Goal: Browse casually

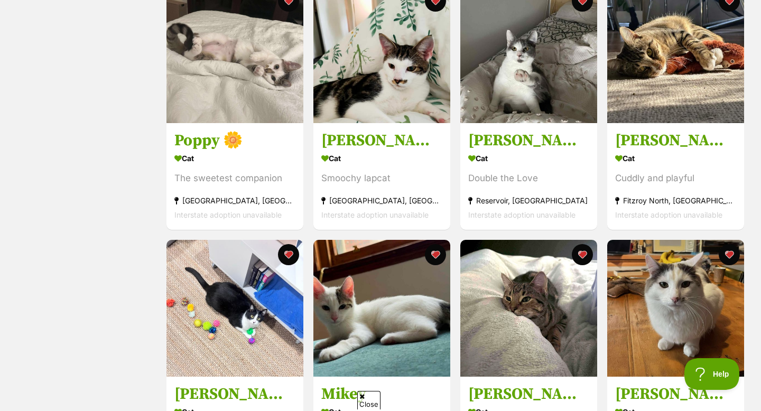
scroll to position [364, 0]
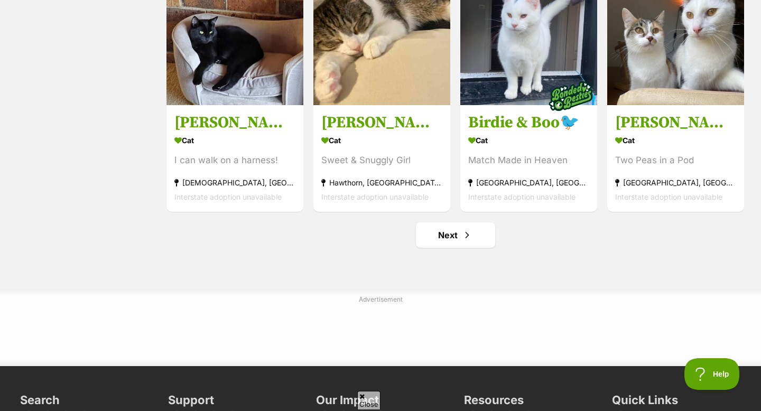
scroll to position [1296, 0]
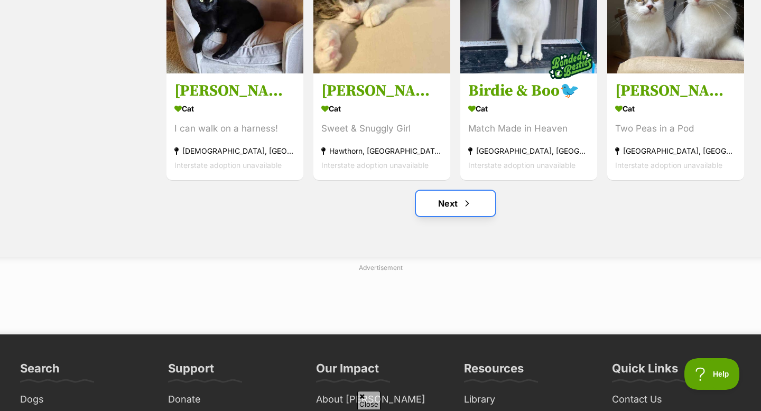
click at [453, 209] on link "Next" at bounding box center [455, 203] width 79 height 25
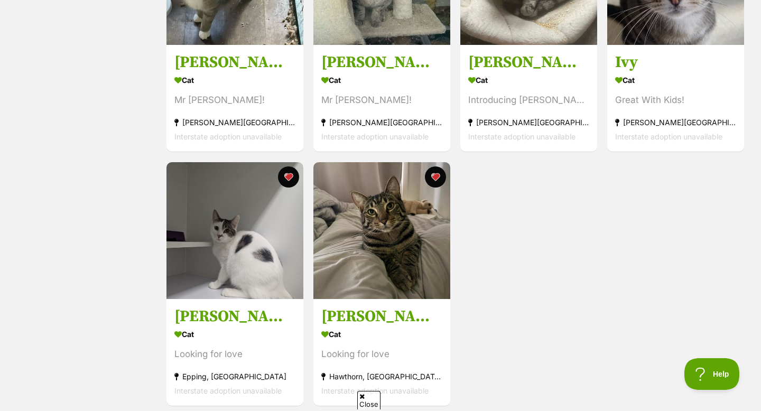
scroll to position [1092, 0]
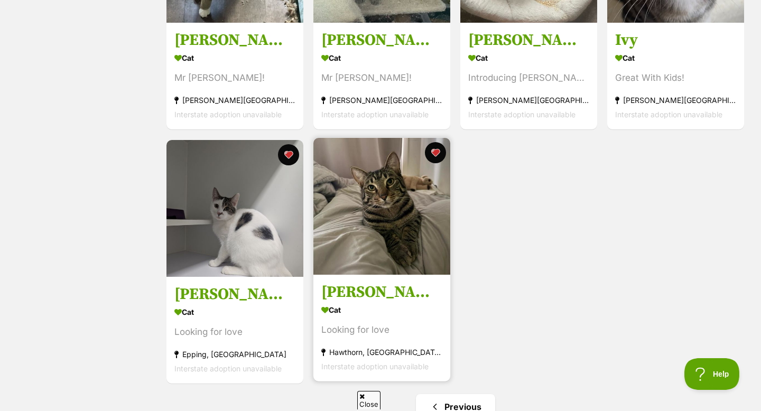
click at [408, 250] on img at bounding box center [382, 206] width 137 height 137
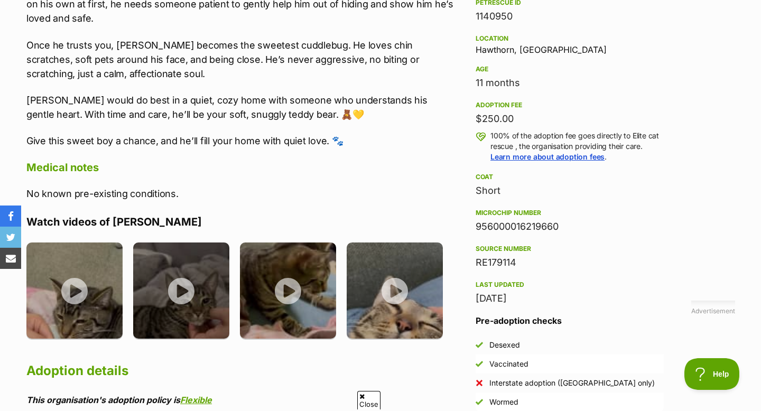
scroll to position [688, 0]
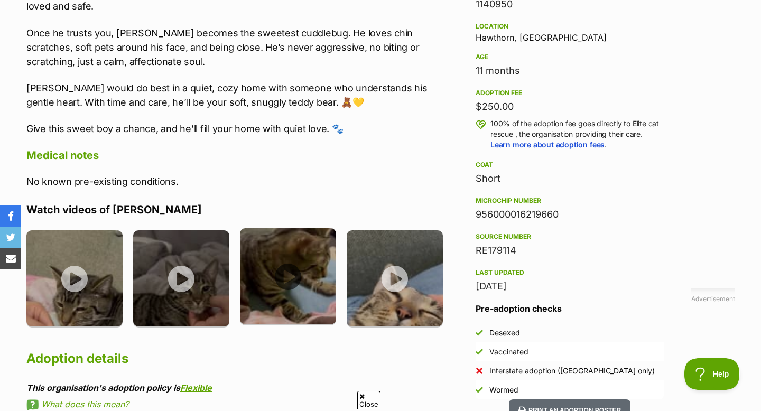
click at [286, 283] on img at bounding box center [288, 276] width 96 height 96
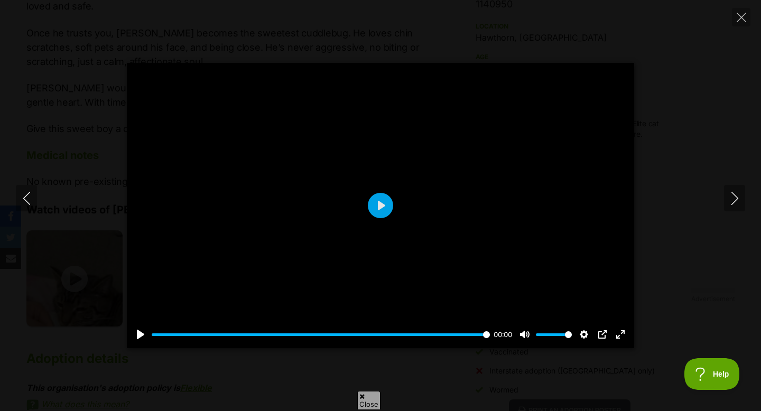
scroll to position [0, 0]
click at [378, 208] on button "Play" at bounding box center [380, 205] width 25 height 25
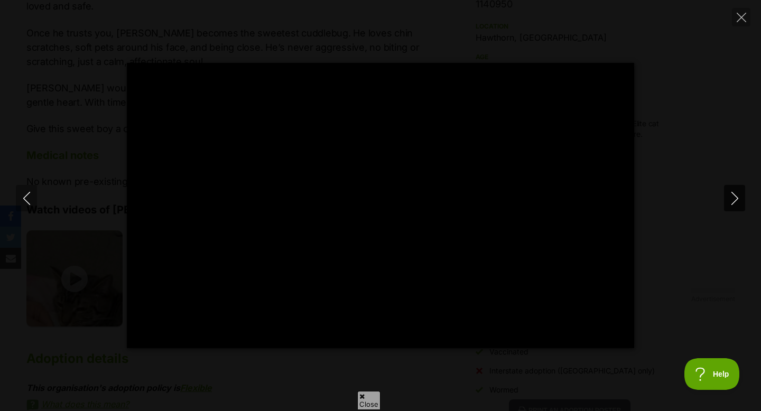
click at [733, 202] on icon "Next" at bounding box center [735, 198] width 13 height 13
type input "97.21"
click at [734, 199] on icon "Next" at bounding box center [735, 198] width 13 height 13
type input "0.39"
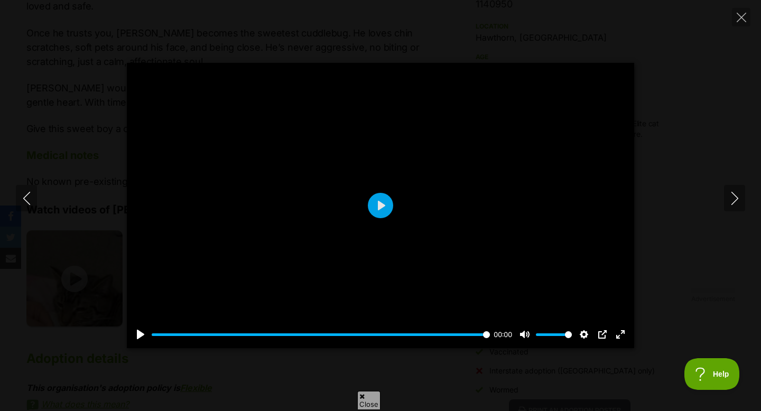
click at [449, 279] on div at bounding box center [381, 206] width 508 height 286
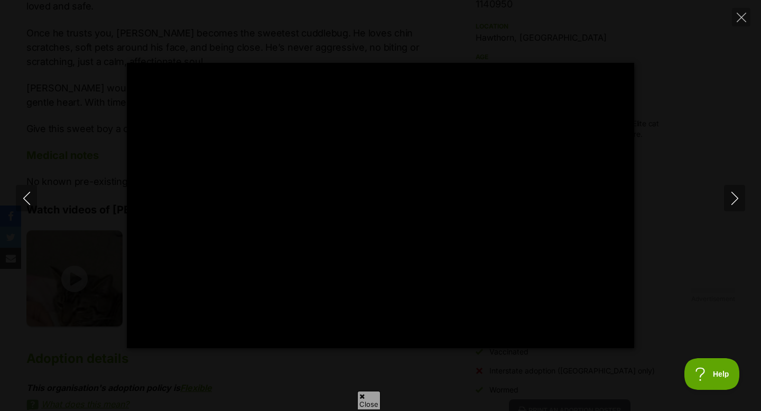
type input "100"
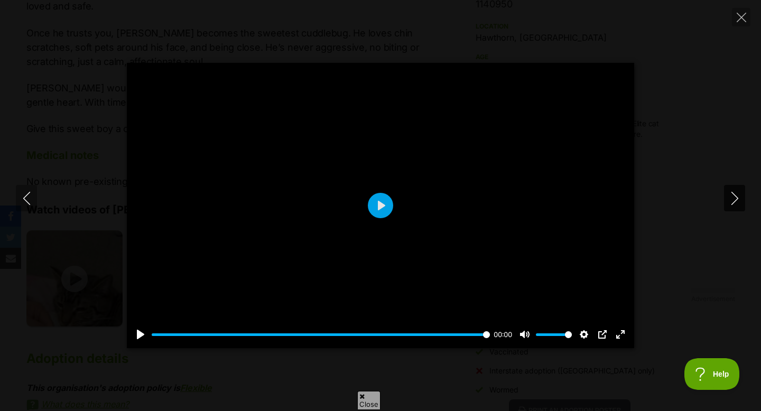
click at [739, 201] on icon "Next" at bounding box center [735, 198] width 13 height 13
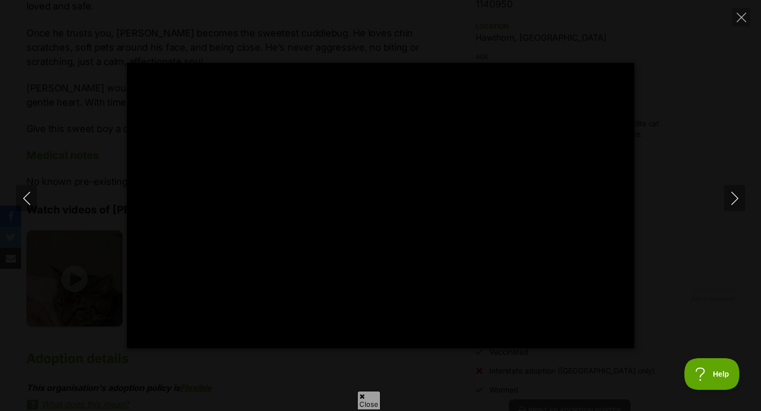
type input "100"
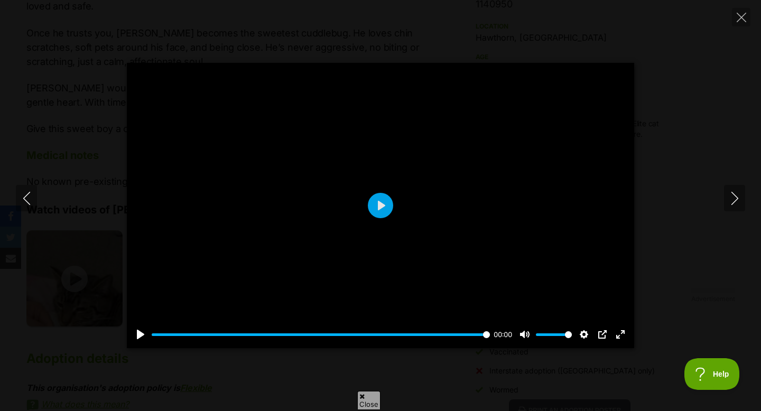
click at [724, 185] on button "Next" at bounding box center [734, 198] width 21 height 26
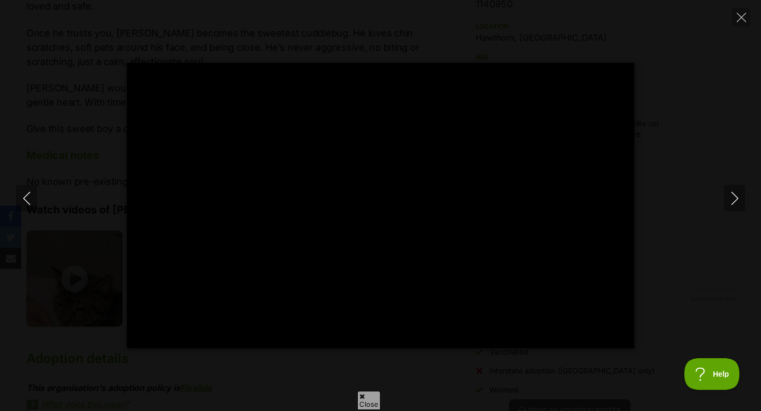
type input "100"
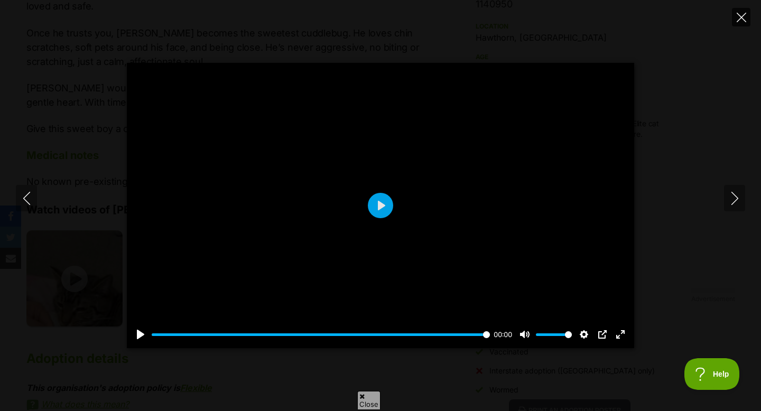
click at [742, 13] on icon "Close" at bounding box center [742, 18] width 10 height 10
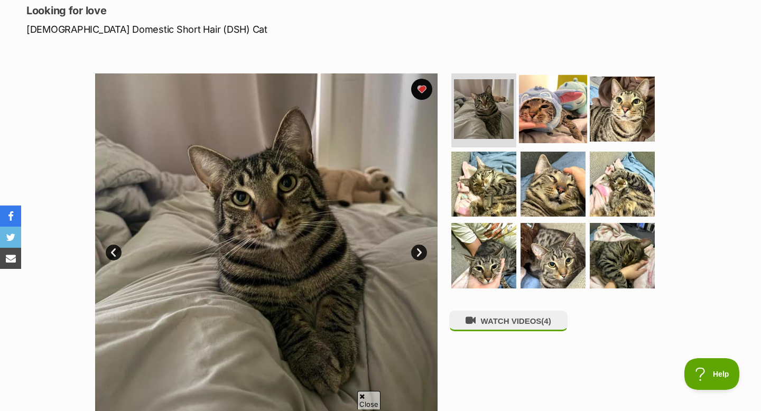
click at [525, 122] on img at bounding box center [553, 109] width 68 height 68
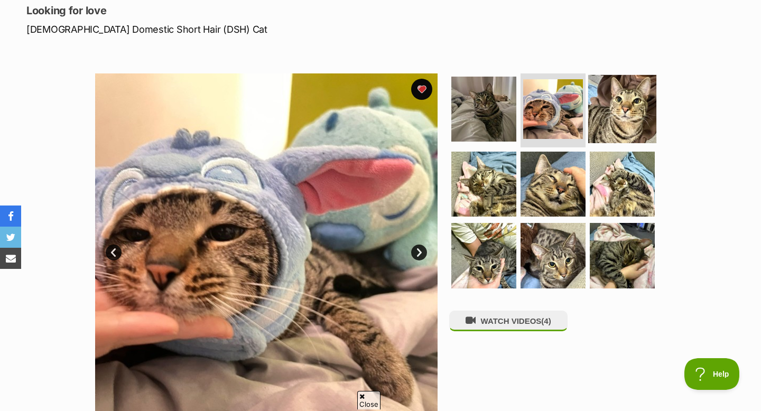
click at [599, 123] on img at bounding box center [623, 109] width 68 height 68
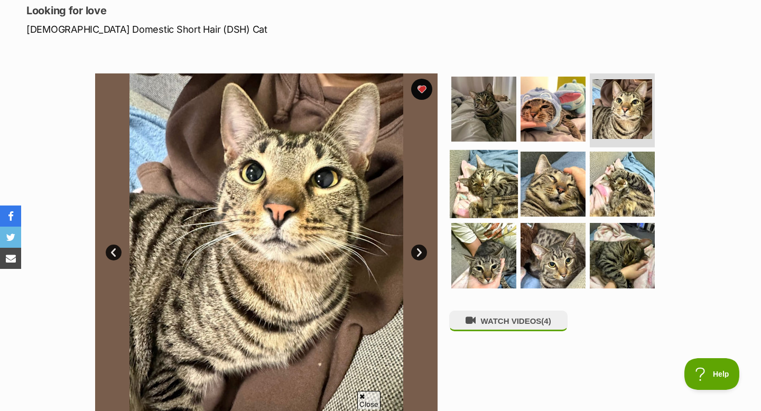
click at [491, 177] on img at bounding box center [484, 184] width 68 height 68
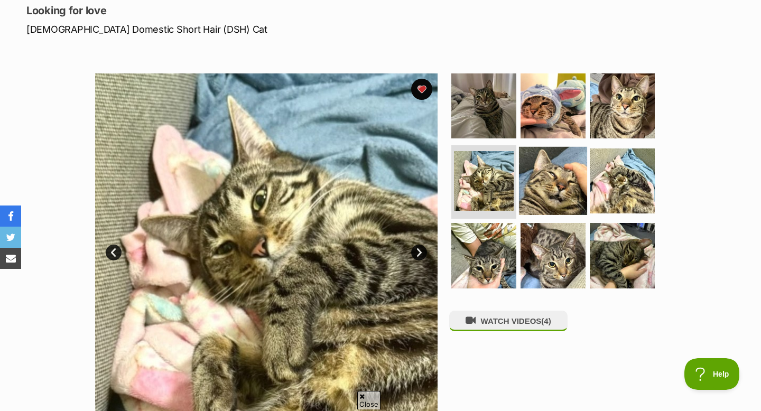
click at [530, 186] on img at bounding box center [553, 180] width 68 height 68
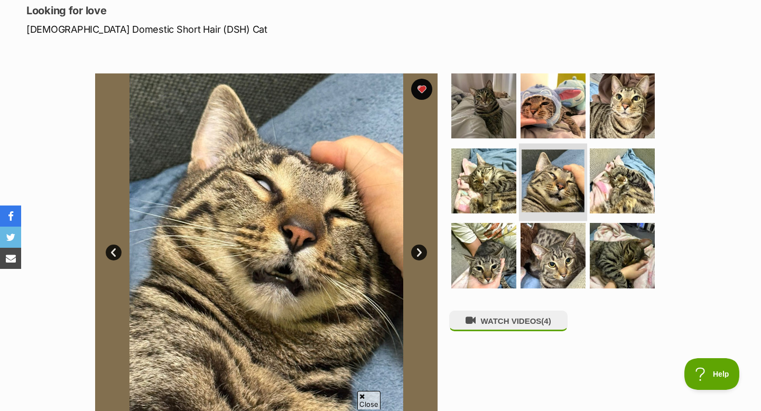
click at [565, 194] on img at bounding box center [553, 181] width 63 height 63
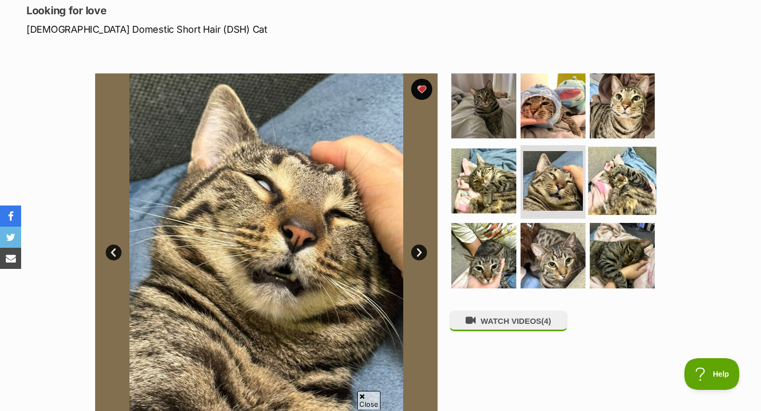
click at [591, 197] on img at bounding box center [623, 180] width 68 height 68
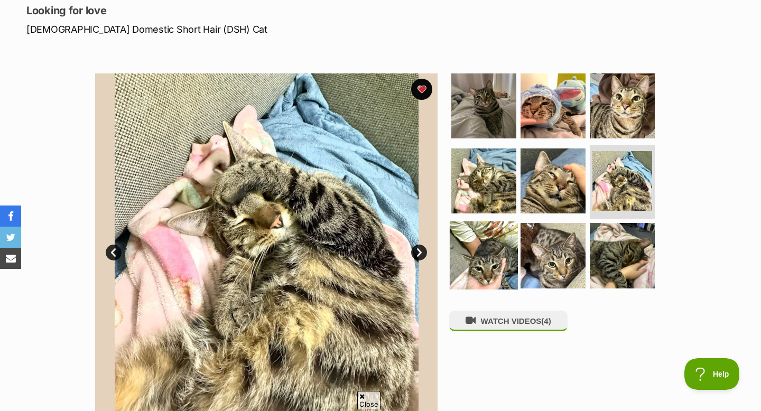
click at [482, 269] on img at bounding box center [484, 256] width 68 height 68
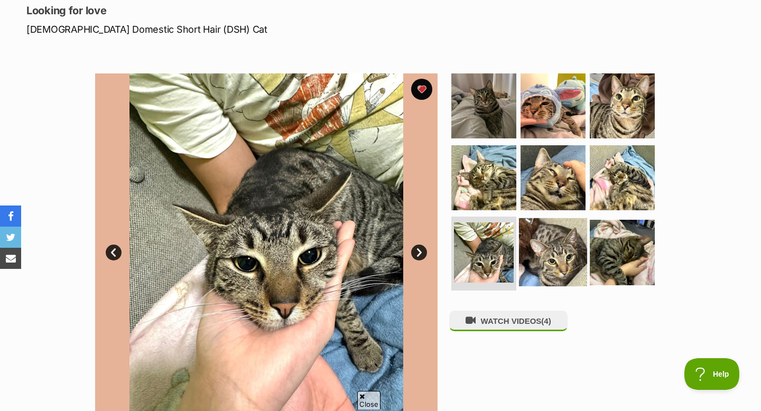
click at [541, 259] on img at bounding box center [553, 252] width 68 height 68
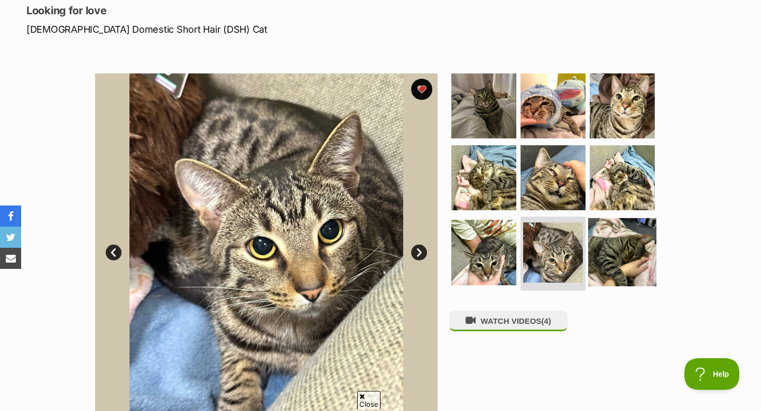
click at [609, 243] on img at bounding box center [623, 252] width 68 height 68
